Goal: Task Accomplishment & Management: Manage account settings

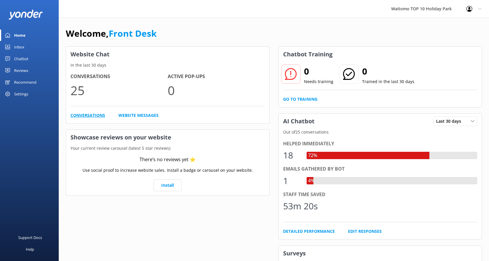
click at [95, 117] on link "Conversations" at bounding box center [88, 115] width 35 height 6
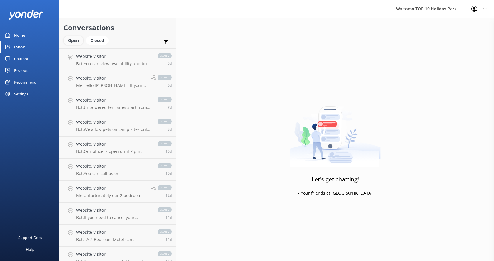
click at [72, 42] on div "Open" at bounding box center [73, 40] width 20 height 9
